Goal: Navigation & Orientation: Find specific page/section

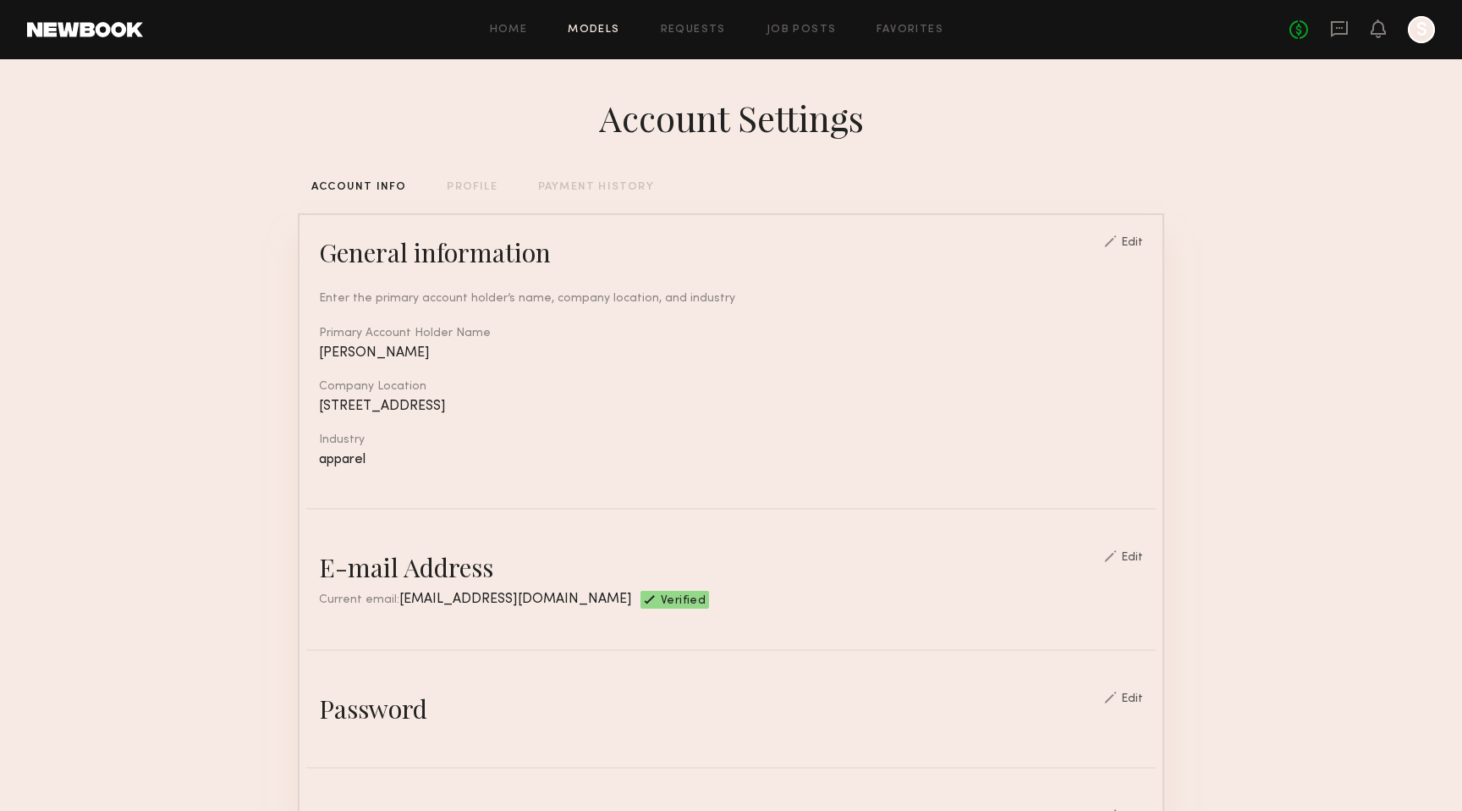
click at [578, 30] on link "Models" at bounding box center [594, 30] width 52 height 11
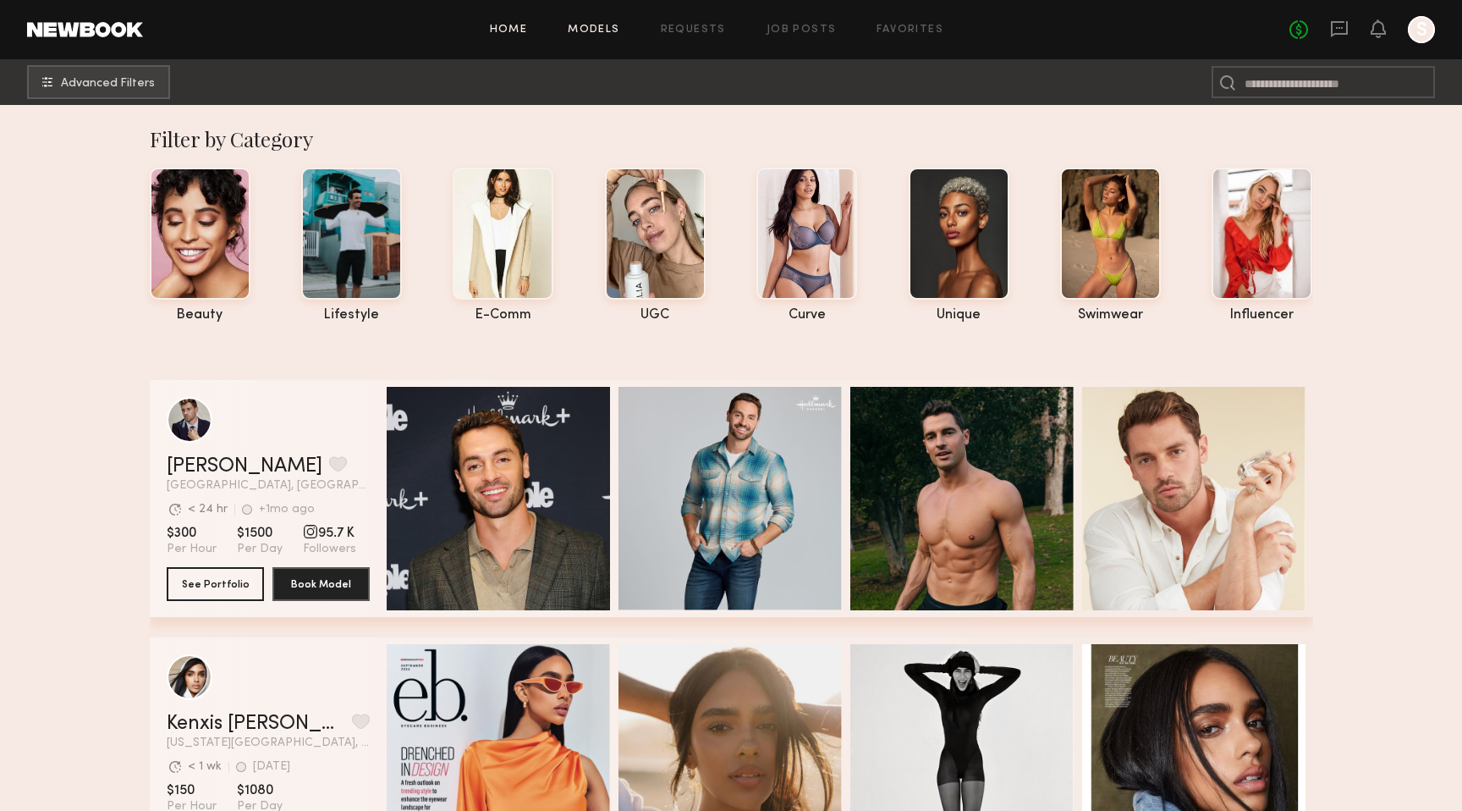
click at [505, 28] on link "Home" at bounding box center [509, 30] width 38 height 11
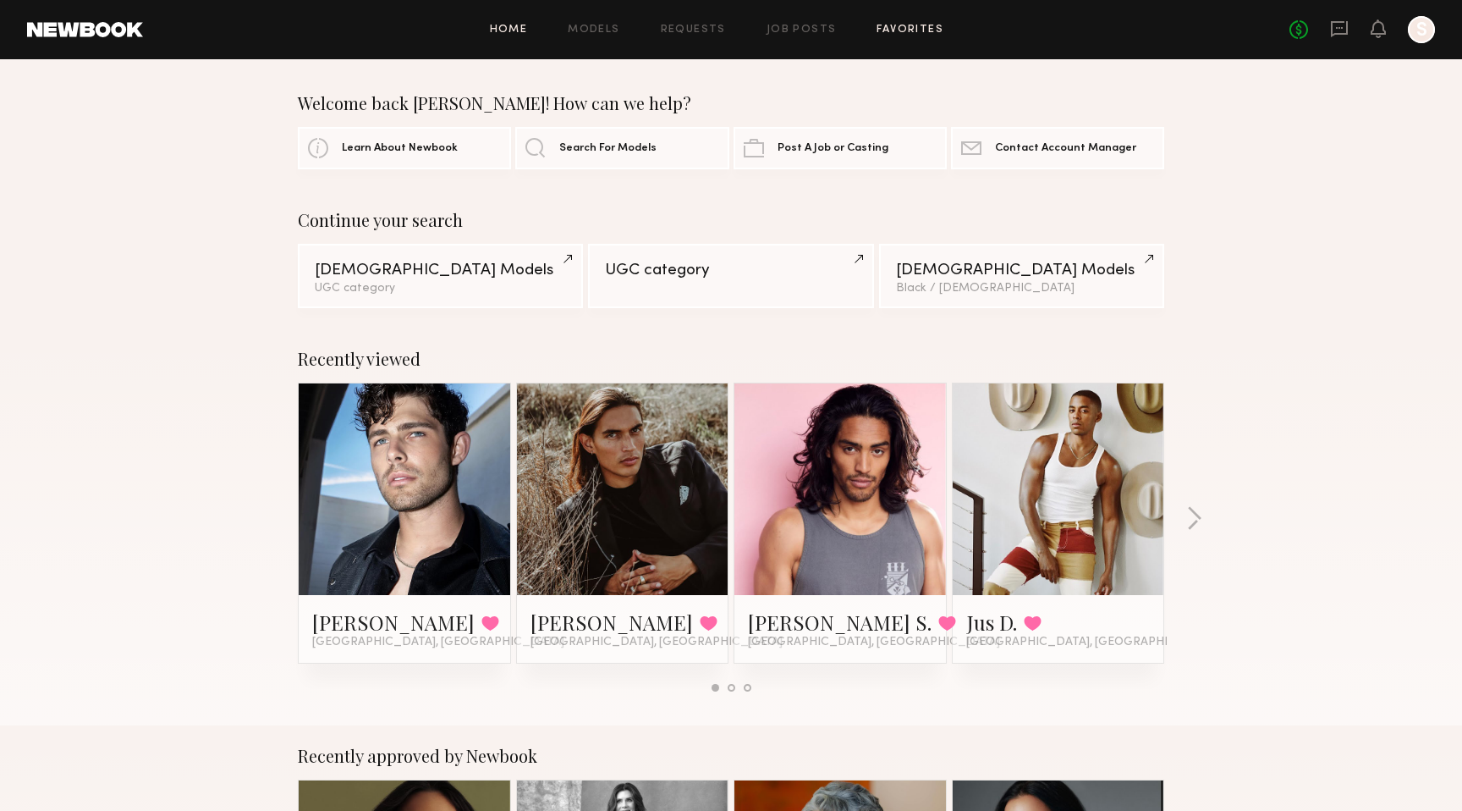
click at [894, 31] on link "Favorites" at bounding box center [910, 30] width 67 height 11
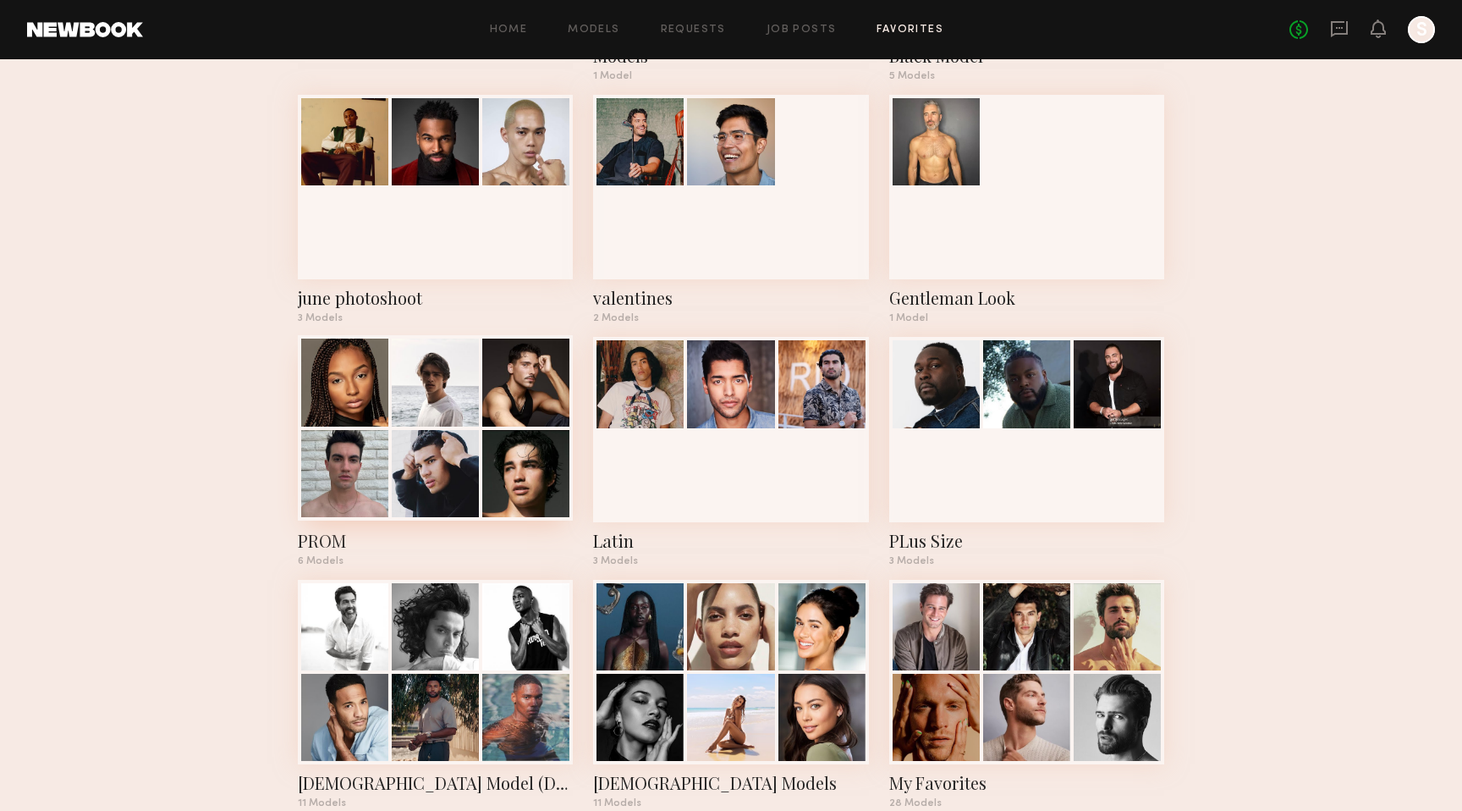
scroll to position [299, 0]
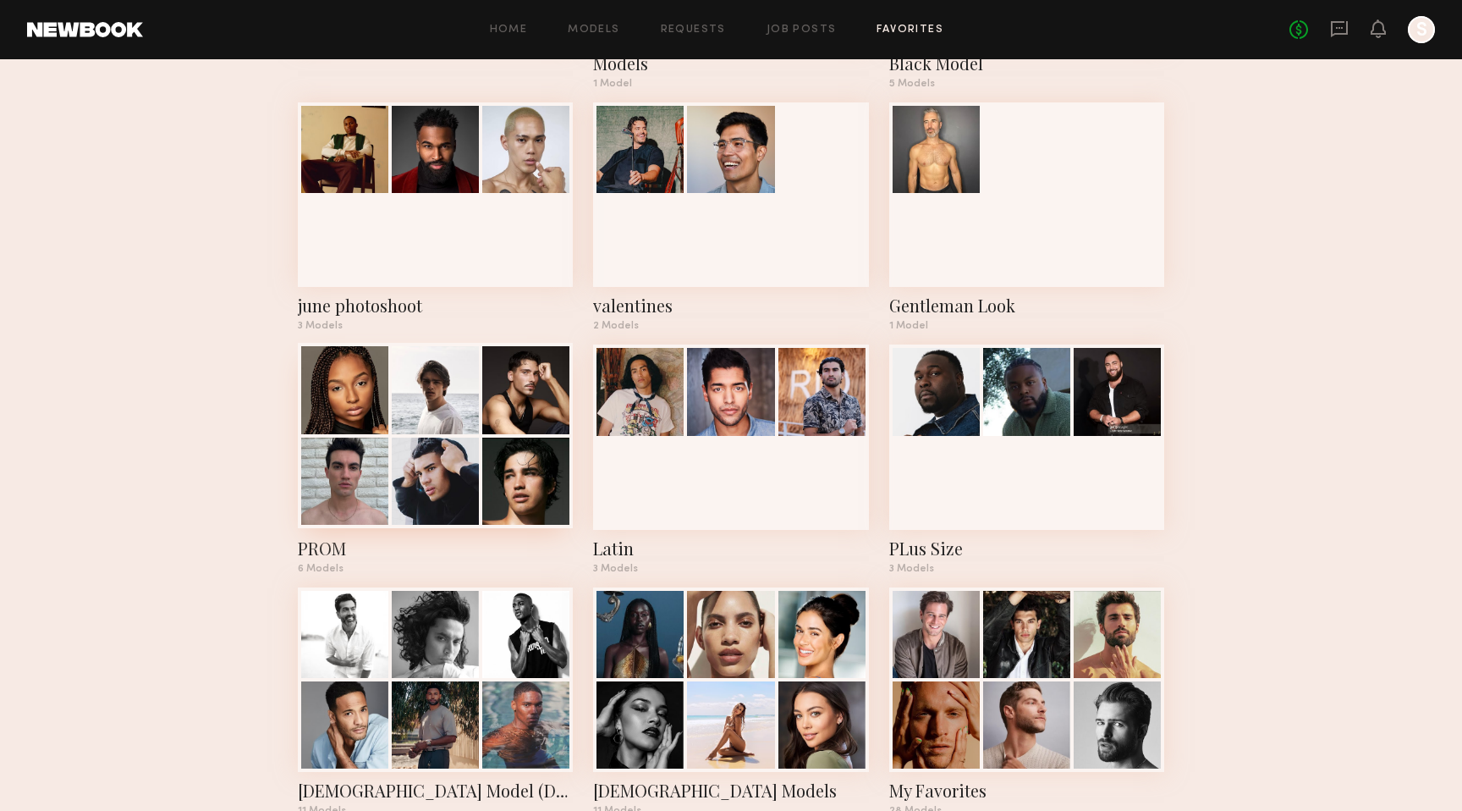
click at [527, 476] on div at bounding box center [525, 481] width 87 height 87
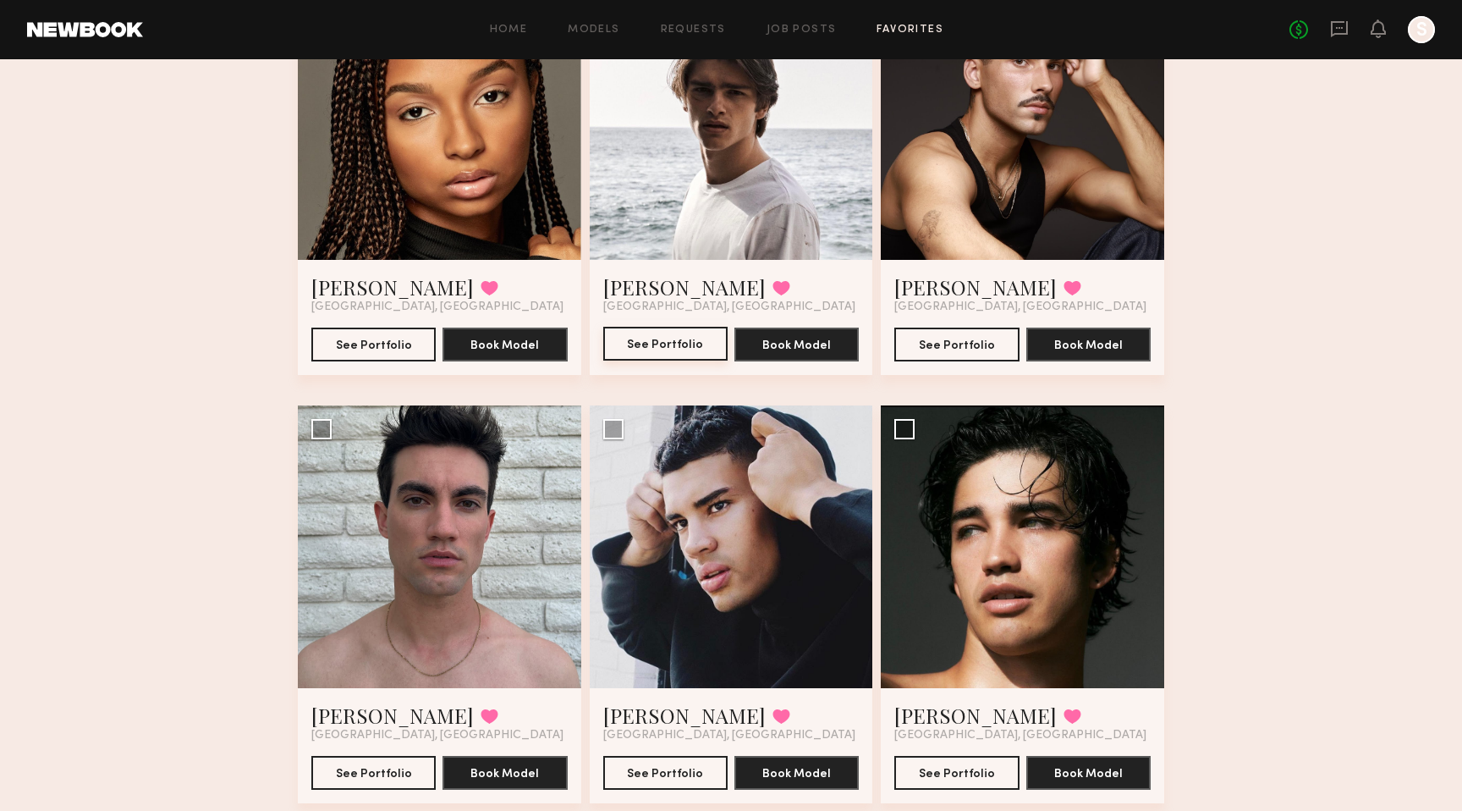
scroll to position [270, 0]
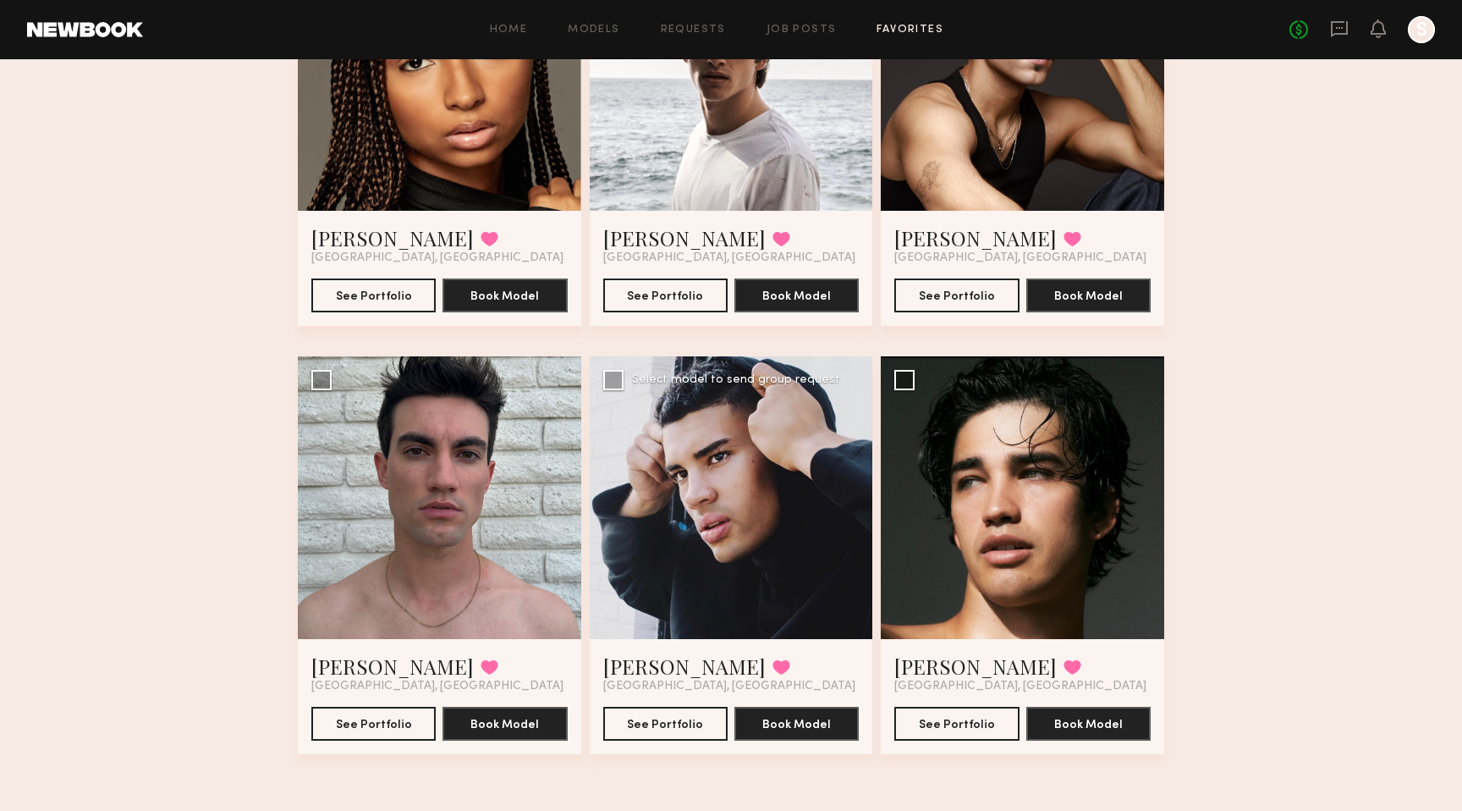
click at [697, 536] on div at bounding box center [731, 497] width 283 height 283
click at [733, 595] on div at bounding box center [731, 497] width 283 height 283
click at [1003, 554] on div at bounding box center [1022, 497] width 283 height 283
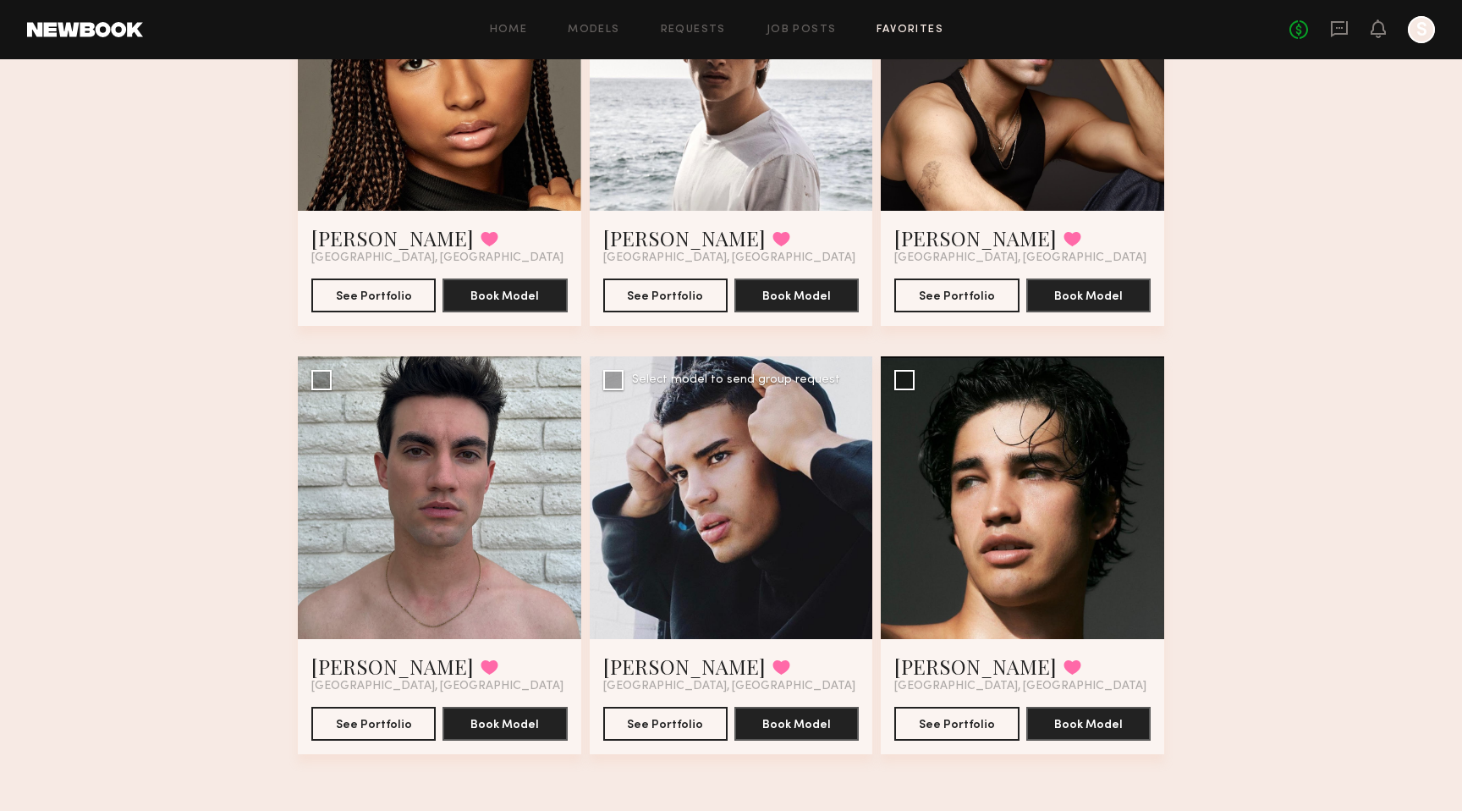
click at [713, 367] on div at bounding box center [731, 497] width 283 height 283
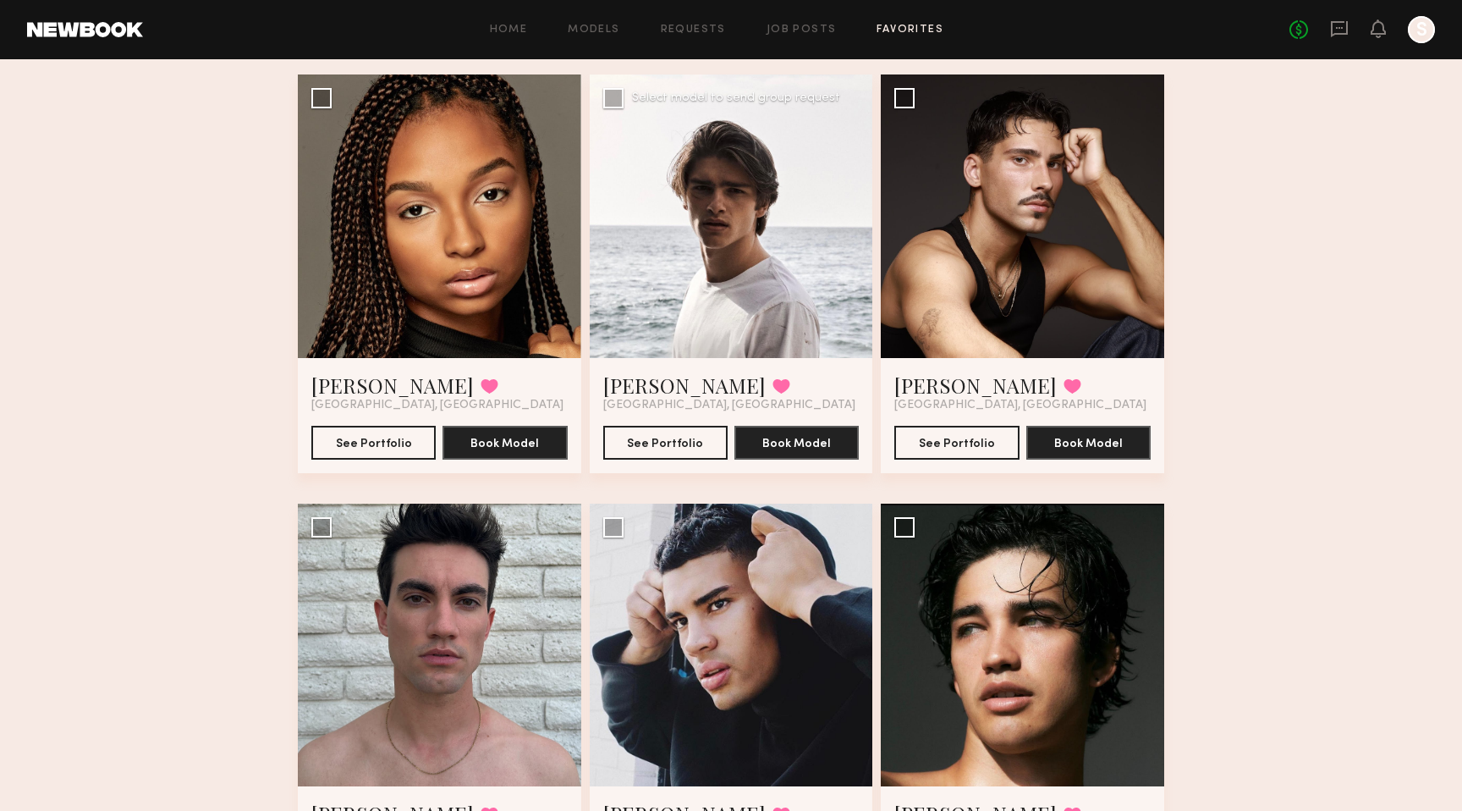
scroll to position [102, 0]
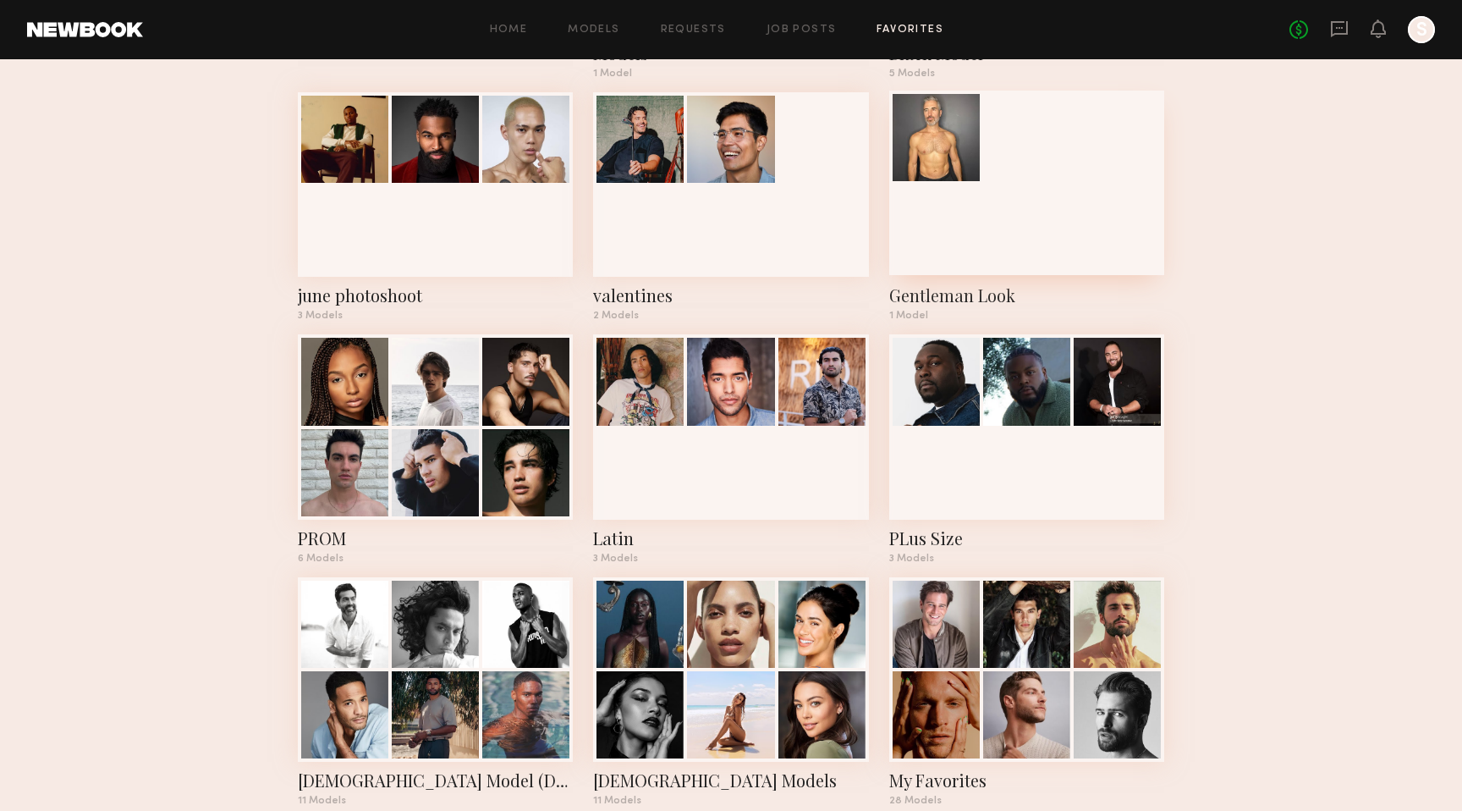
scroll to position [344, 0]
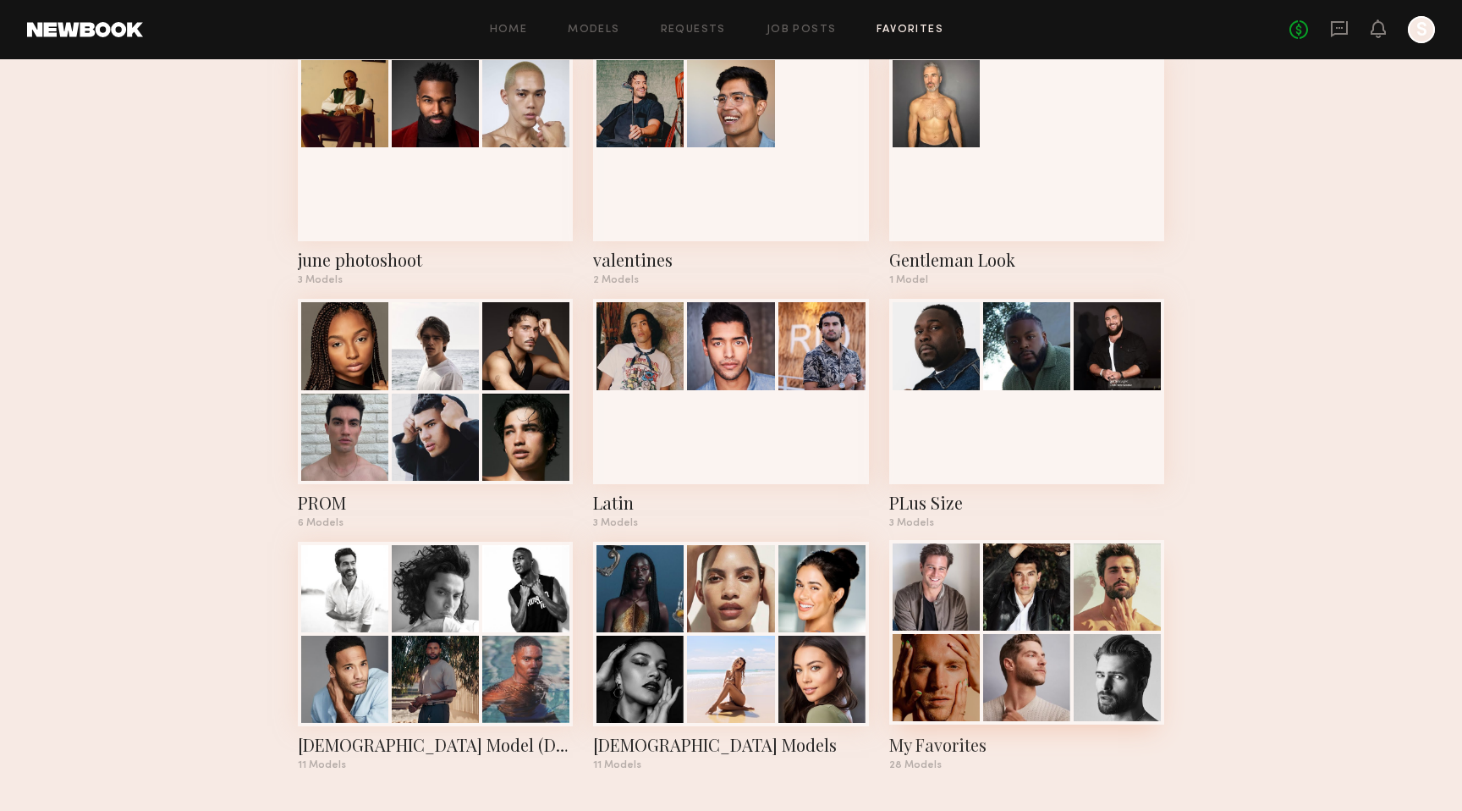
click at [996, 620] on div at bounding box center [1026, 586] width 87 height 87
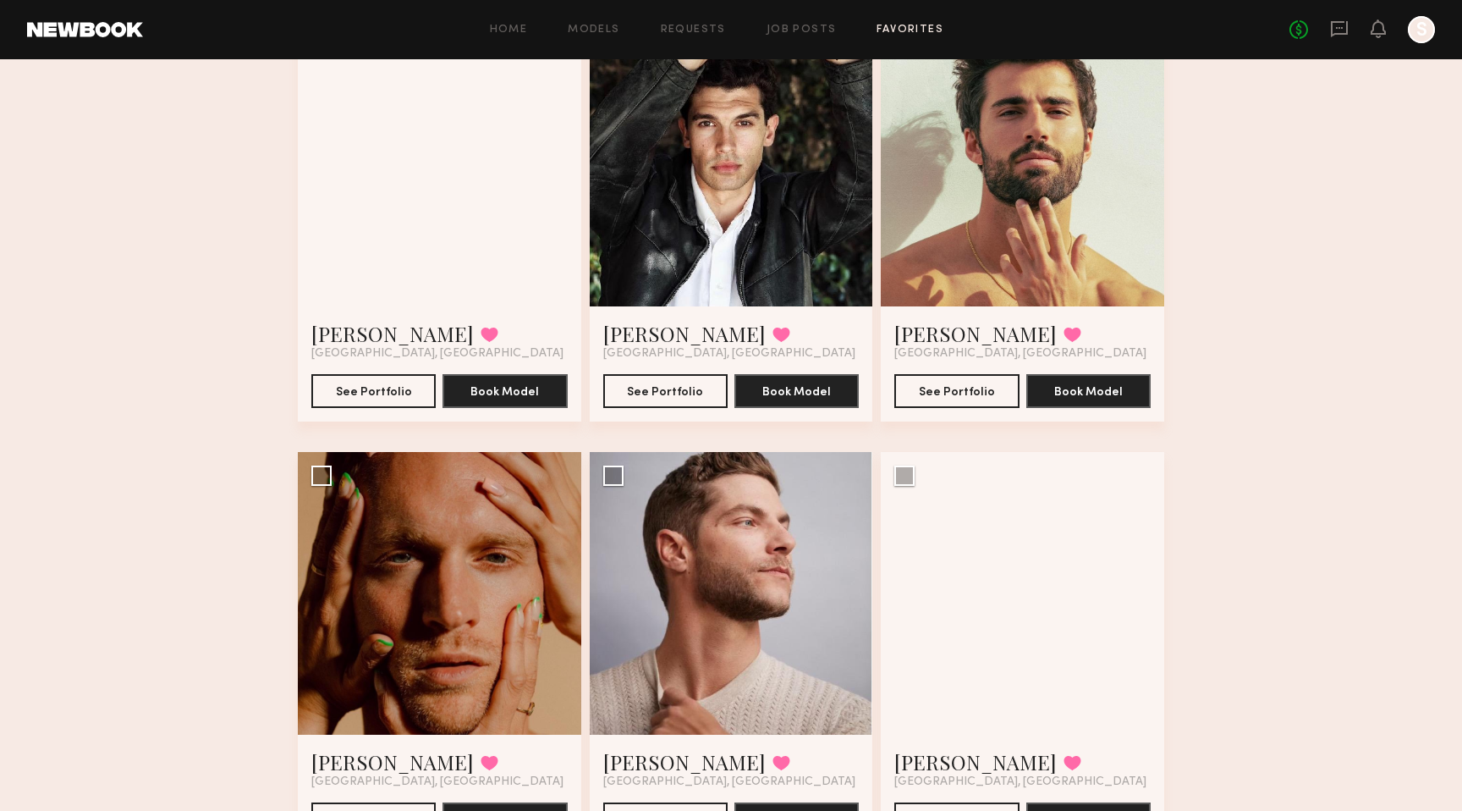
scroll to position [176, 0]
